Goal: Information Seeking & Learning: Learn about a topic

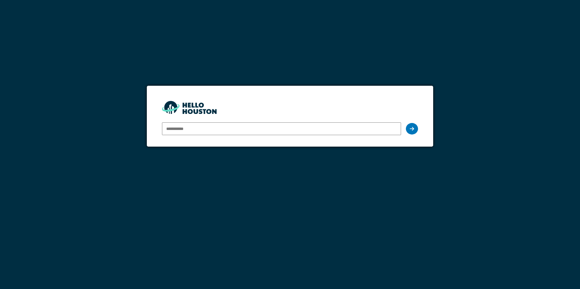
click at [208, 129] on input "email" at bounding box center [281, 128] width 239 height 13
type input "**********"
click at [409, 129] on icon at bounding box center [411, 128] width 4 height 5
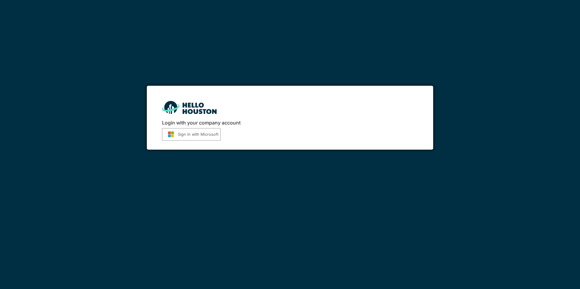
click at [189, 134] on button "Sign in with Microsoft" at bounding box center [191, 134] width 58 height 12
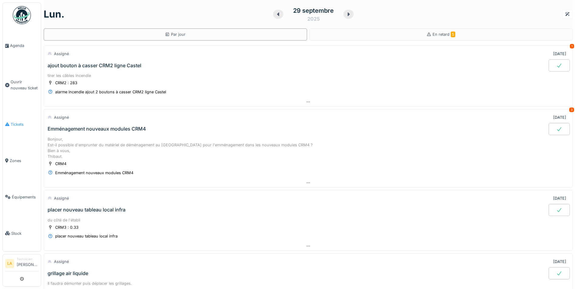
click at [18, 118] on link "Tickets" at bounding box center [22, 124] width 38 height 36
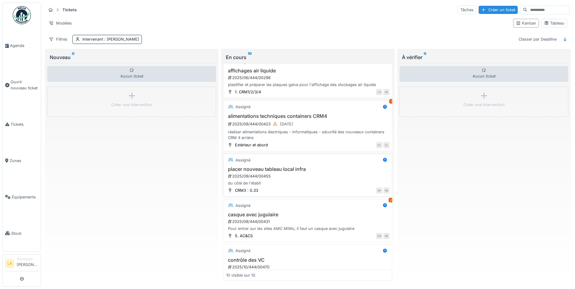
scroll to position [91, 0]
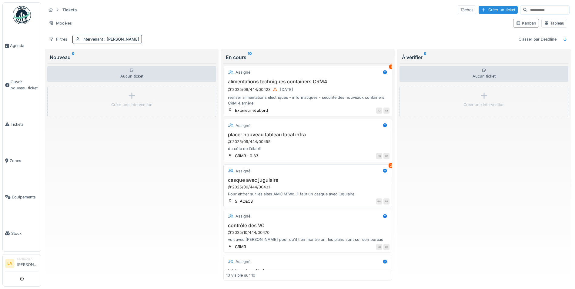
click at [258, 179] on h3 "casque avec jugulaire" at bounding box center [307, 180] width 163 height 6
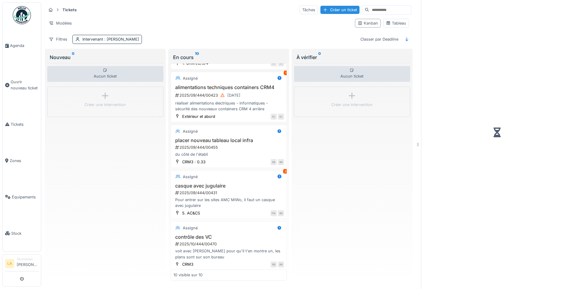
scroll to position [97, 0]
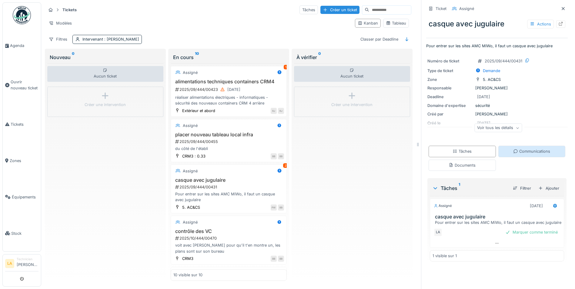
click at [524, 150] on div "Communications" at bounding box center [531, 151] width 67 height 11
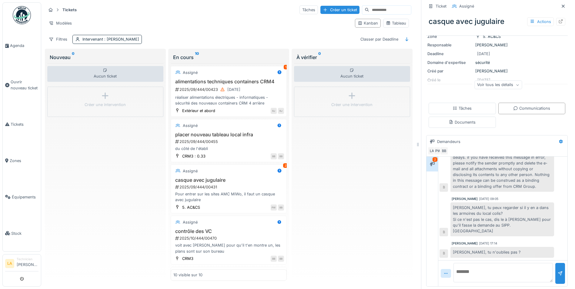
scroll to position [44, 0]
click at [497, 270] on textarea at bounding box center [502, 272] width 99 height 19
type textarea "**********"
click at [558, 271] on div at bounding box center [560, 274] width 5 height 6
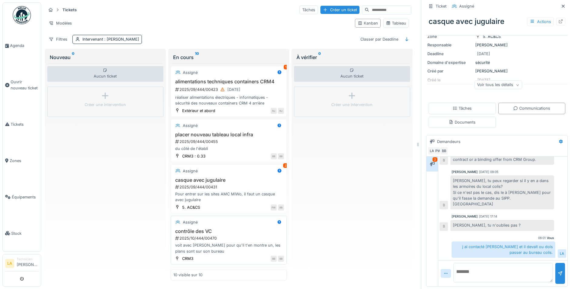
click at [190, 229] on h3 "contrôle des VC" at bounding box center [228, 232] width 111 height 6
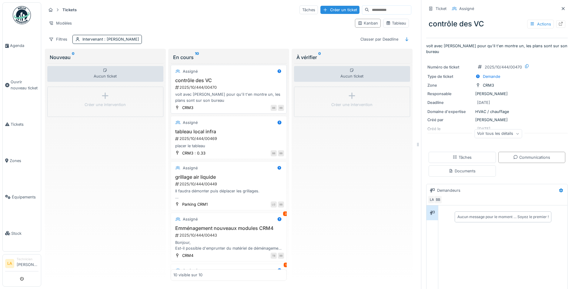
scroll to position [248, 0]
click at [206, 174] on h3 "grillage air liquide" at bounding box center [228, 177] width 111 height 6
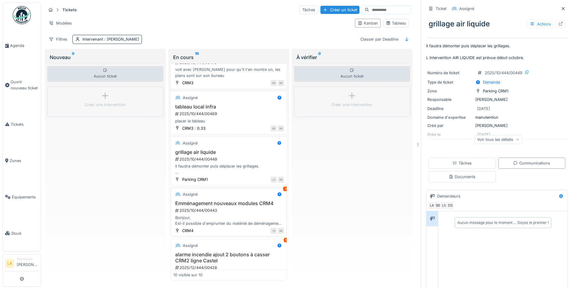
scroll to position [304, 0]
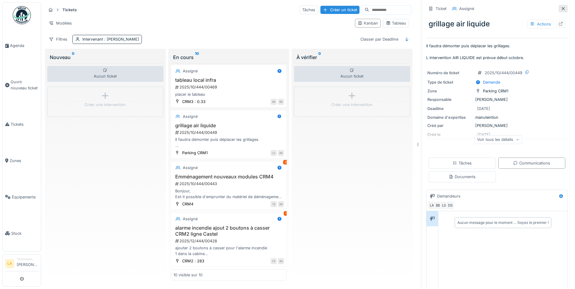
click at [561, 7] on icon at bounding box center [563, 9] width 5 height 4
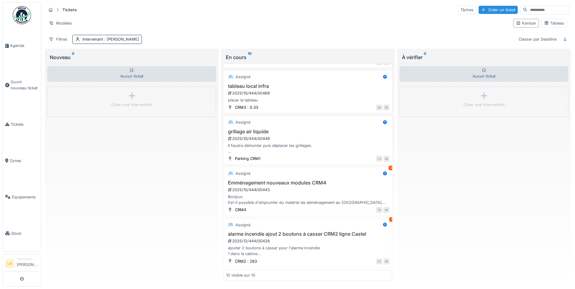
scroll to position [280, 0]
